Goal: Information Seeking & Learning: Learn about a topic

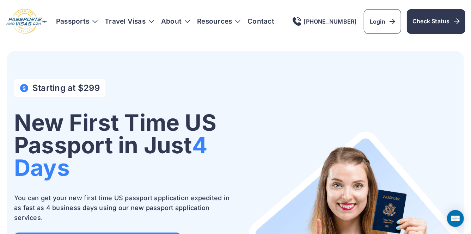
click at [90, 21] on h3 "Passports" at bounding box center [77, 21] width 42 height 7
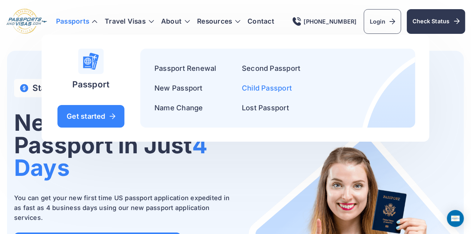
click at [260, 87] on link "Child Passport" at bounding box center [267, 88] width 50 height 8
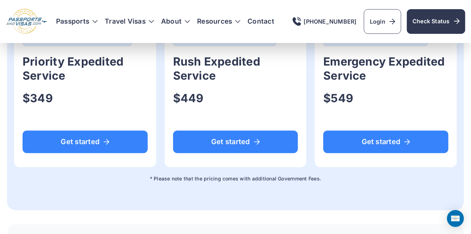
scroll to position [525, 0]
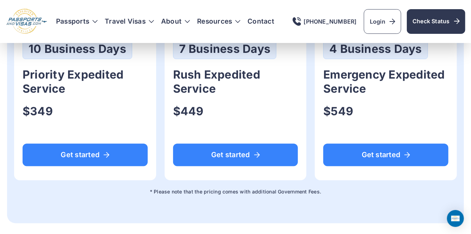
click at [285, 186] on div "Get your Child Passport in 4 days 15 Business Days Standard Expedited Service $…" at bounding box center [235, 37] width 457 height 315
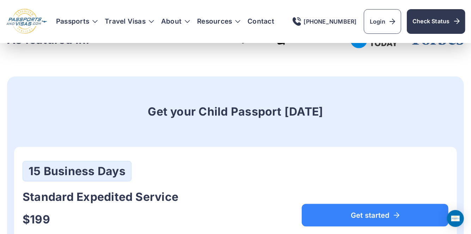
scroll to position [0, 0]
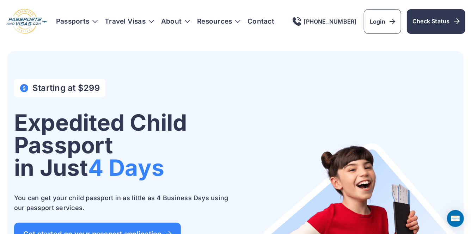
click at [99, 20] on nav "Passports Passport Get started Passport Renewal Second Passport New Passport Ab…" at bounding box center [165, 21] width 218 height 7
click at [87, 21] on h3 "Passports" at bounding box center [77, 21] width 42 height 7
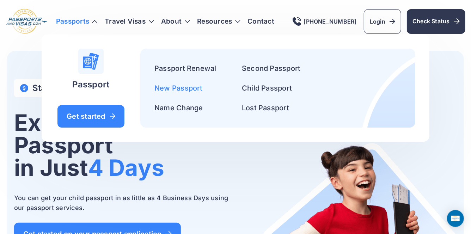
click at [179, 88] on link "New Passport" at bounding box center [178, 88] width 48 height 8
